Goal: Task Accomplishment & Management: Use online tool/utility

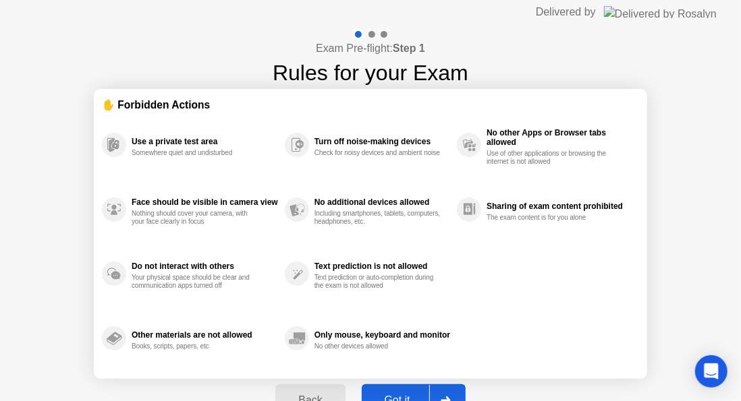
click at [405, 390] on button "Got it" at bounding box center [414, 400] width 104 height 32
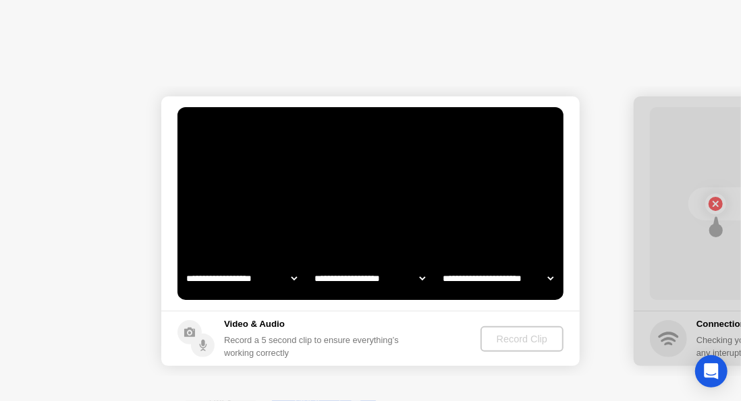
select select "**********"
select select "*******"
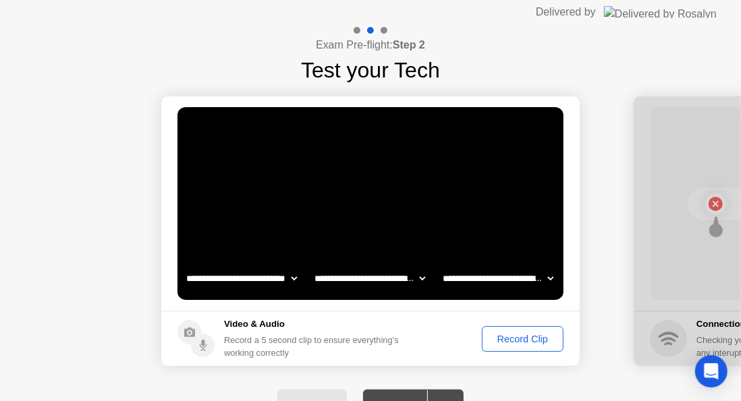
click at [524, 334] on div "Record Clip" at bounding box center [522, 339] width 72 height 11
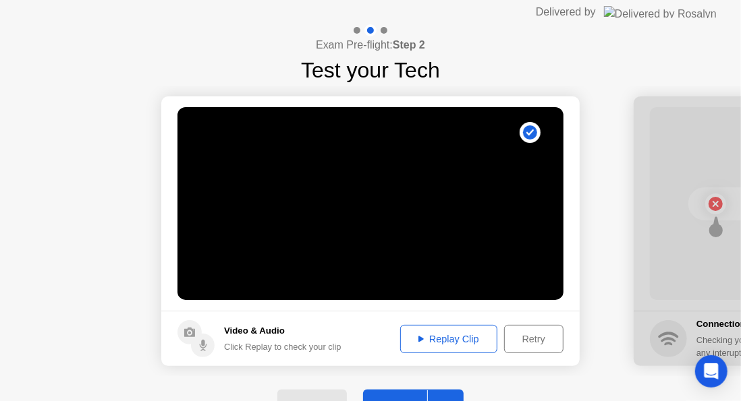
click at [192, 329] on icon at bounding box center [189, 332] width 11 height 9
click at [202, 343] on icon at bounding box center [202, 343] width 3 height 7
click at [427, 344] on div "Replay Clip" at bounding box center [449, 339] width 88 height 11
click at [274, 357] on footer "Video & Audio Click Replay to check your clip Replay Clip Retry" at bounding box center [370, 338] width 418 height 55
click at [194, 336] on icon at bounding box center [189, 332] width 11 height 9
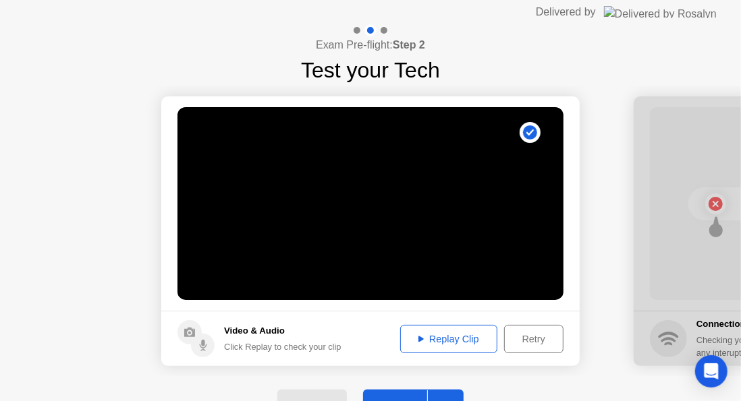
click at [433, 398] on div at bounding box center [443, 406] width 32 height 31
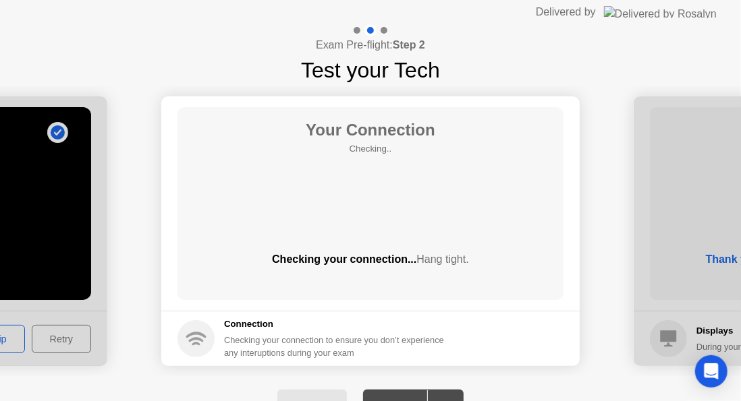
click at [413, 328] on h5 "Connection" at bounding box center [338, 324] width 228 height 13
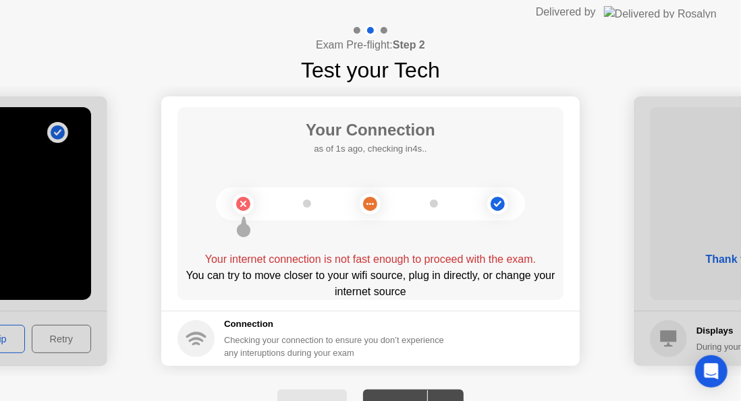
click at [351, 236] on div "Your Connection as of 1s ago, checking in4s.. Your internet connection is not f…" at bounding box center [370, 203] width 386 height 193
click at [378, 196] on icon at bounding box center [370, 204] width 55 height 55
